Goal: Find specific page/section: Find specific page/section

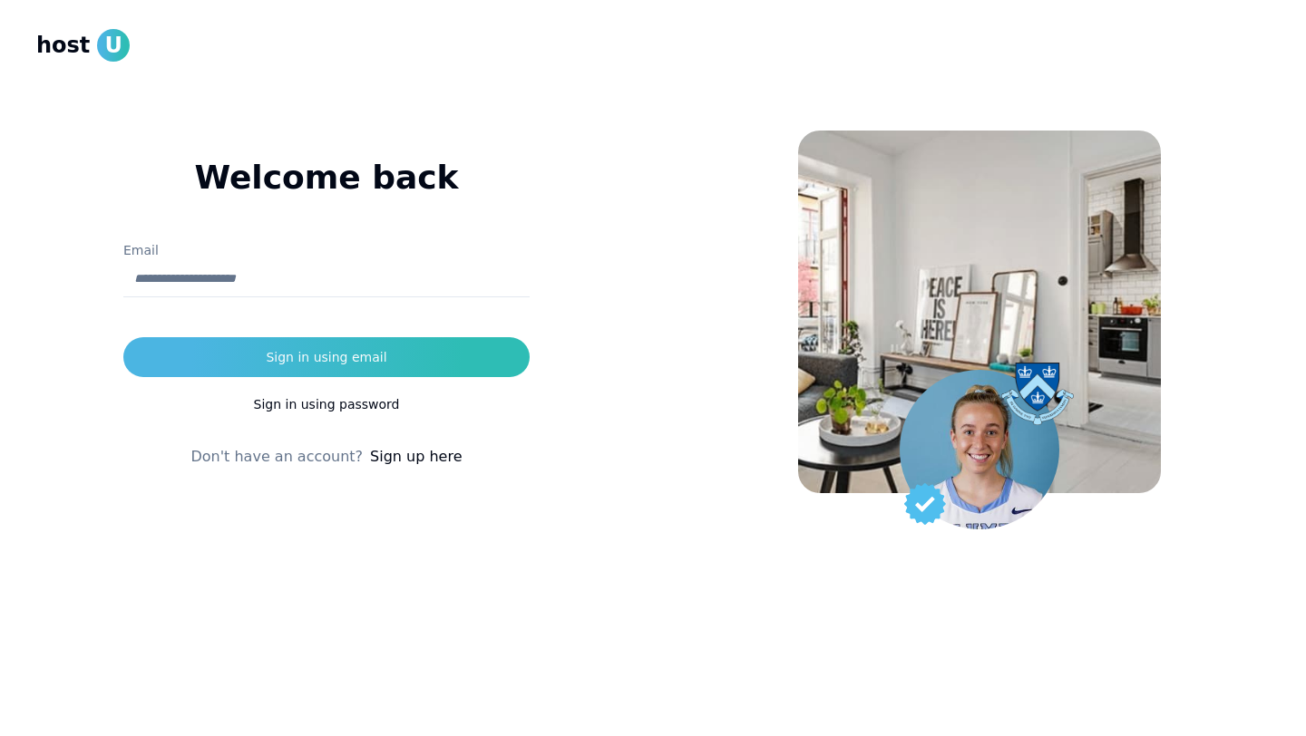
click at [355, 264] on input "Email" at bounding box center [326, 279] width 406 height 36
type input "**********"
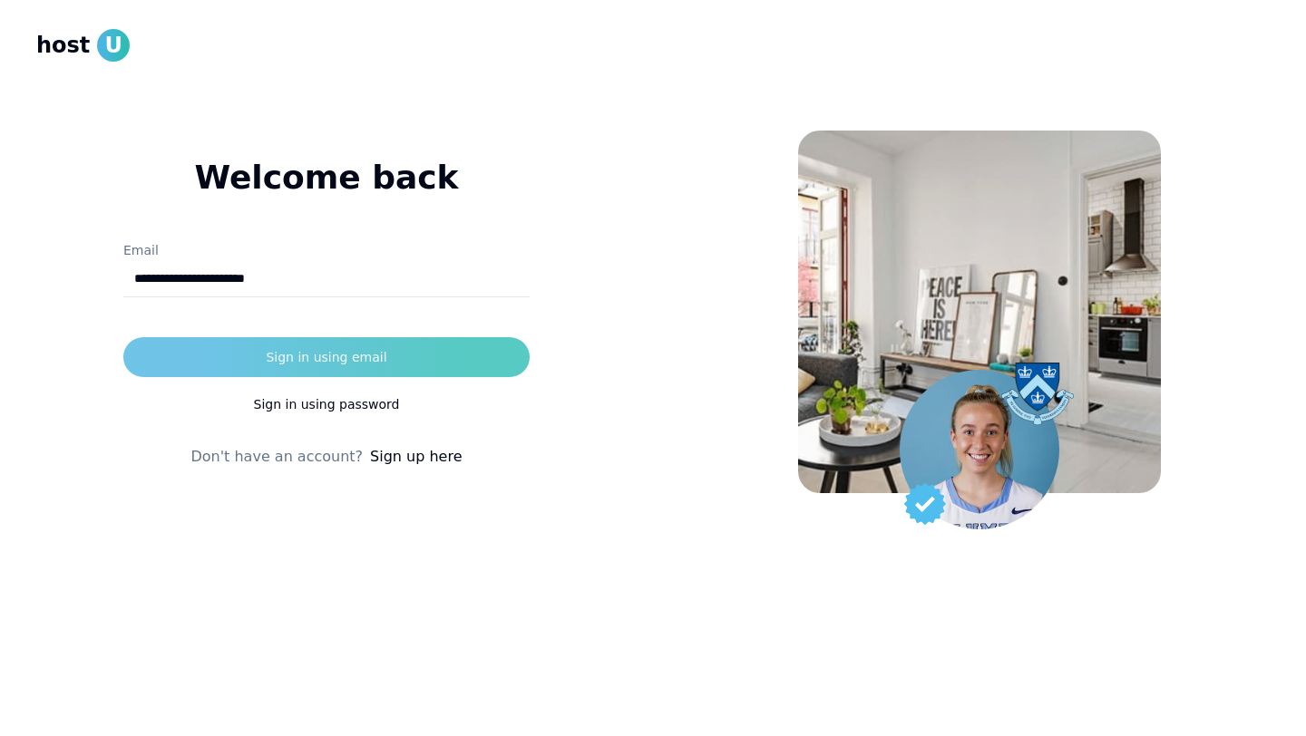
click at [339, 347] on button "Sign in using email" at bounding box center [326, 357] width 406 height 40
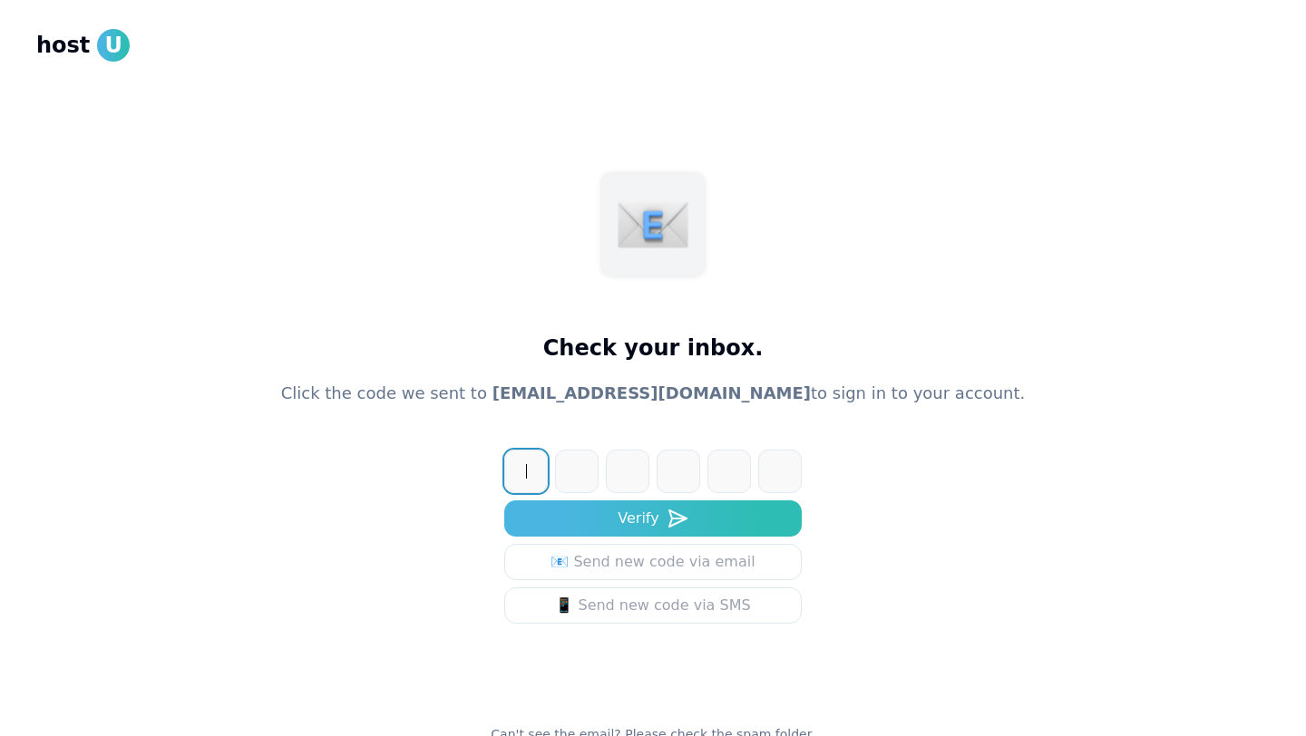
click at [534, 471] on input at bounding box center [671, 472] width 334 height 44
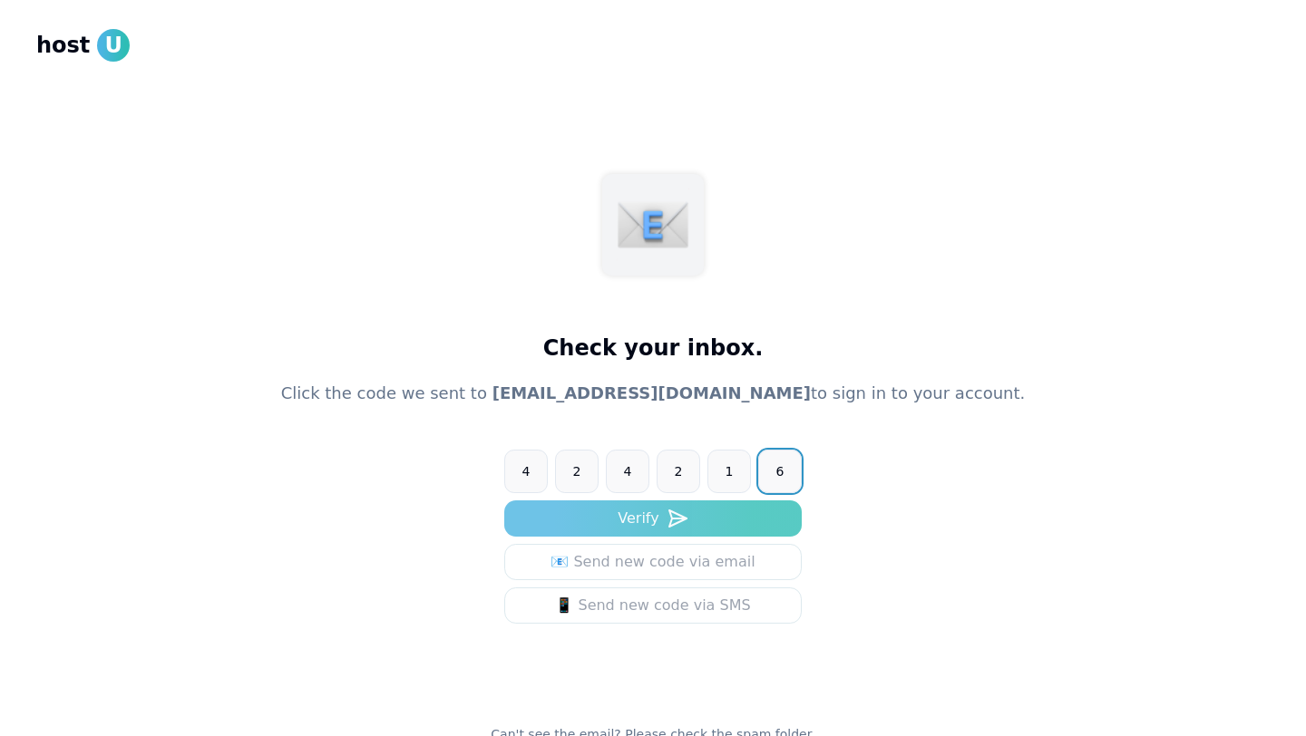
type input "******"
click at [569, 518] on button "Verify" at bounding box center [652, 518] width 297 height 36
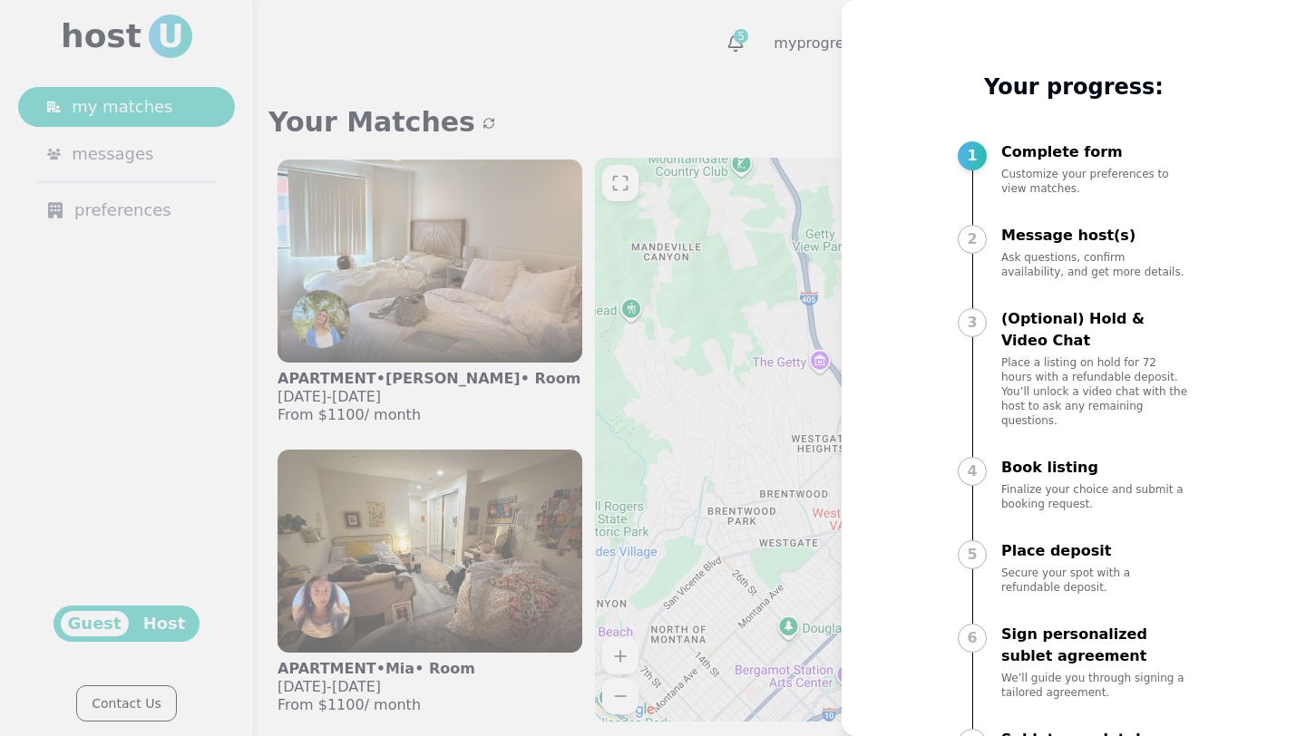
click at [634, 160] on div at bounding box center [653, 368] width 1306 height 736
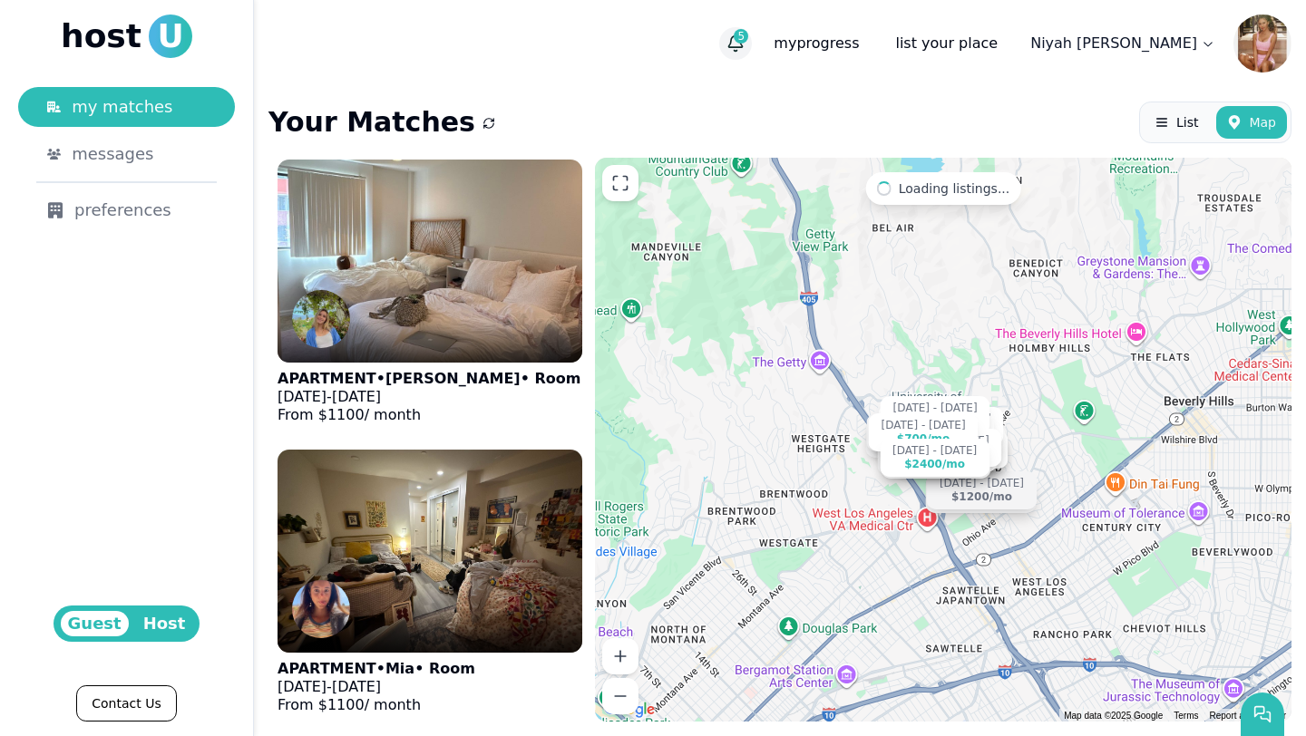
click at [743, 47] on icon "button" at bounding box center [736, 42] width 14 height 12
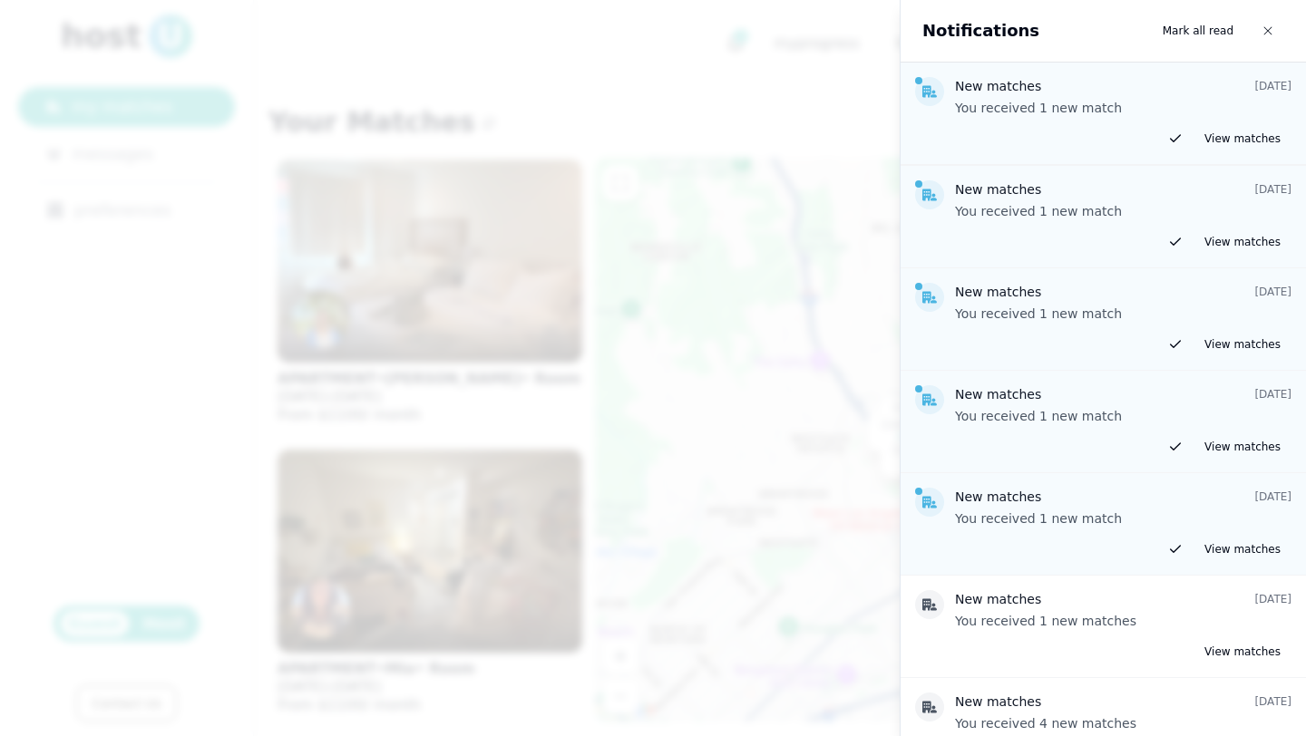
click at [723, 56] on div at bounding box center [653, 368] width 1306 height 736
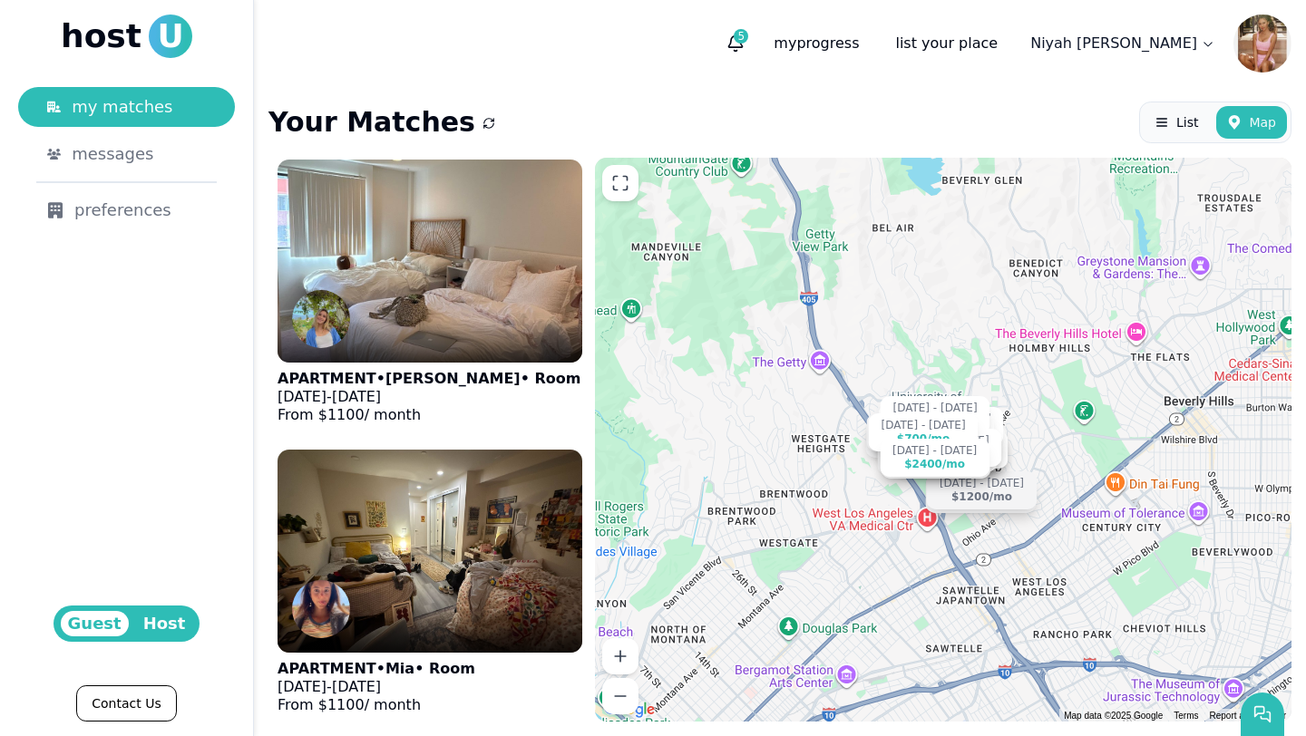
click at [153, 636] on div "Guest Host" at bounding box center [126, 624] width 147 height 36
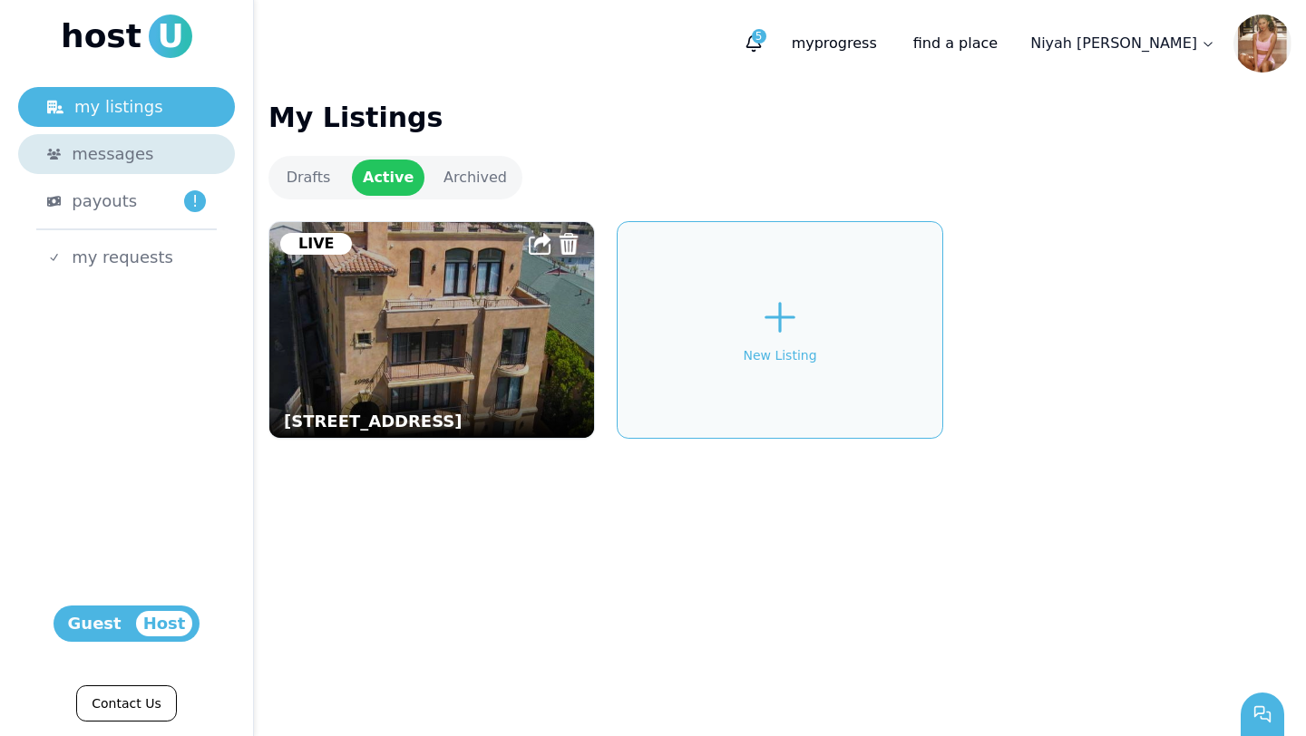
click at [123, 153] on span "messages" at bounding box center [113, 153] width 82 height 25
